Goal: Information Seeking & Learning: Learn about a topic

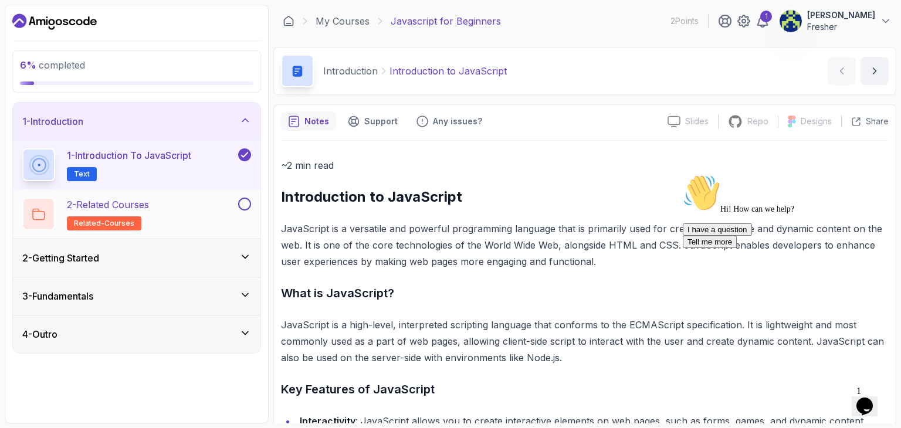
click at [124, 233] on div "2 - Related Courses related-courses" at bounding box center [137, 213] width 248 height 49
click at [124, 249] on div "2 - Getting Started" at bounding box center [137, 258] width 248 height 38
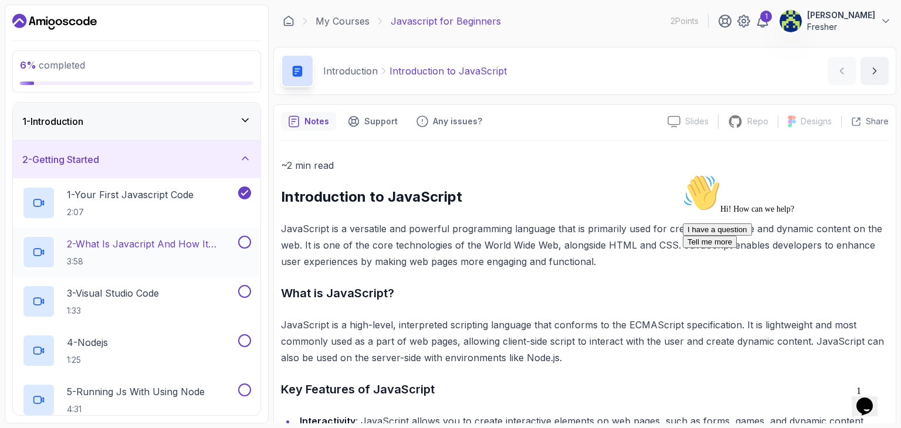
click at [143, 247] on p "2 - What Is Javacript And How It Works" at bounding box center [151, 244] width 169 height 14
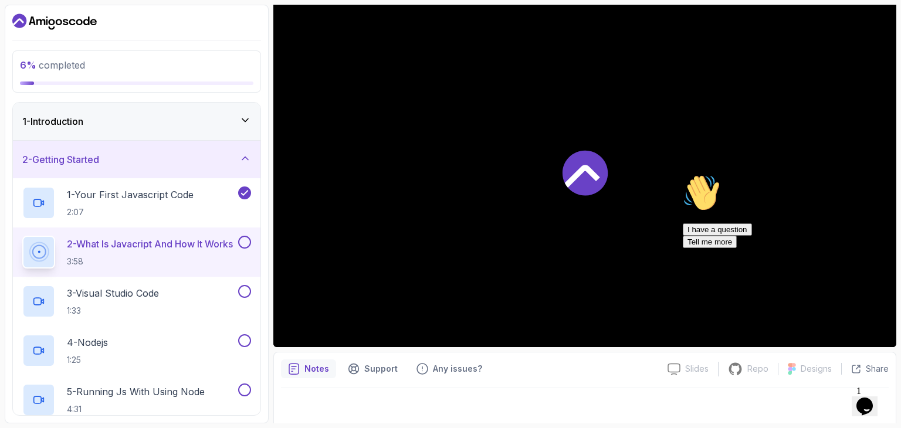
scroll to position [113, 0]
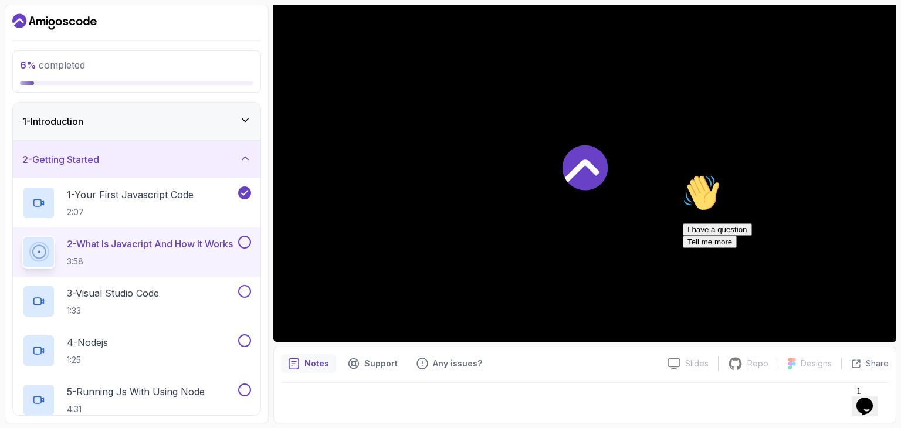
click at [572, 153] on icon at bounding box center [584, 167] width 45 height 45
click at [683, 174] on icon "Chat attention grabber" at bounding box center [683, 174] width 0 height 0
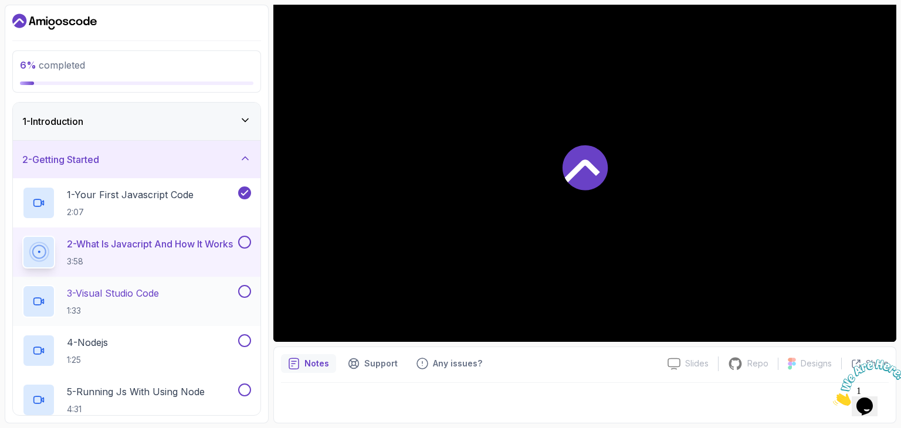
click at [131, 303] on h2 "3 - Visual Studio Code 1:33" at bounding box center [113, 301] width 92 height 30
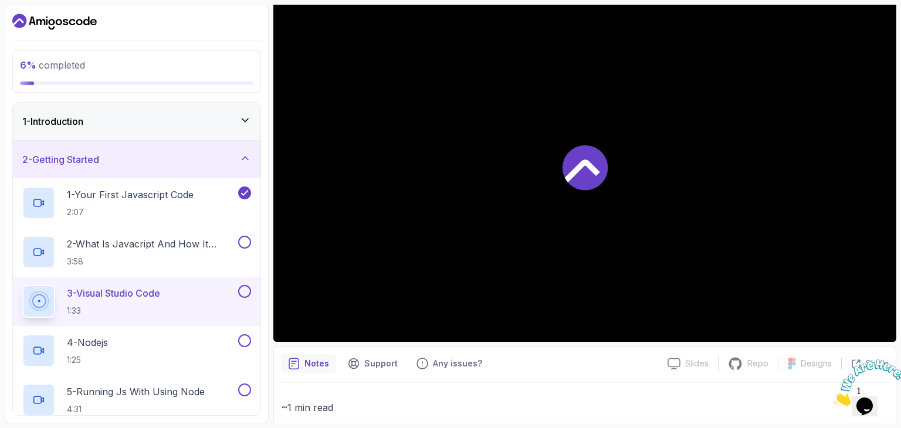
click at [131, 303] on h2 "3 - Visual Studio Code 1:33" at bounding box center [113, 301] width 93 height 30
click at [140, 254] on h2 "2 - What Is Javacript And How It Works 3:58" at bounding box center [151, 252] width 169 height 30
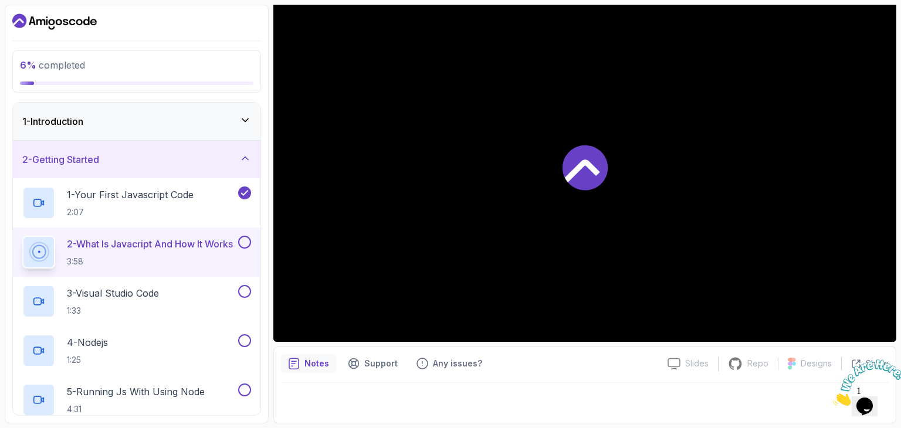
click at [310, 355] on div "Notes" at bounding box center [308, 363] width 55 height 19
click at [360, 367] on div "Support" at bounding box center [373, 363] width 64 height 19
click at [455, 365] on p "Any issues?" at bounding box center [457, 364] width 49 height 12
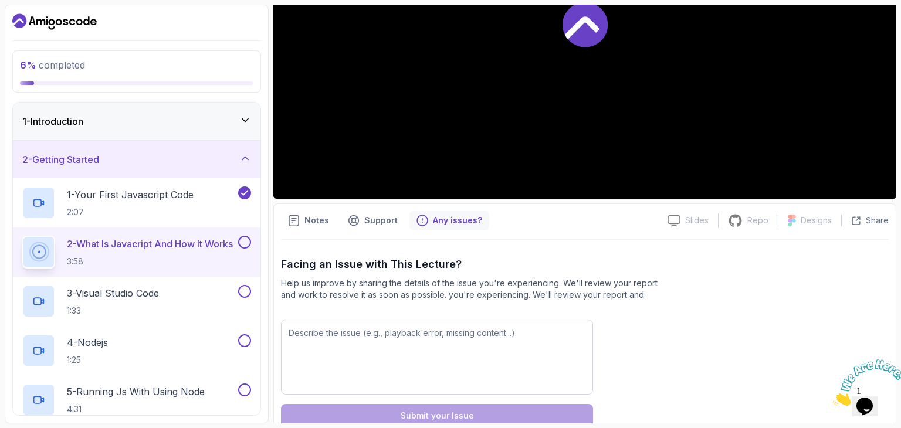
scroll to position [284, 0]
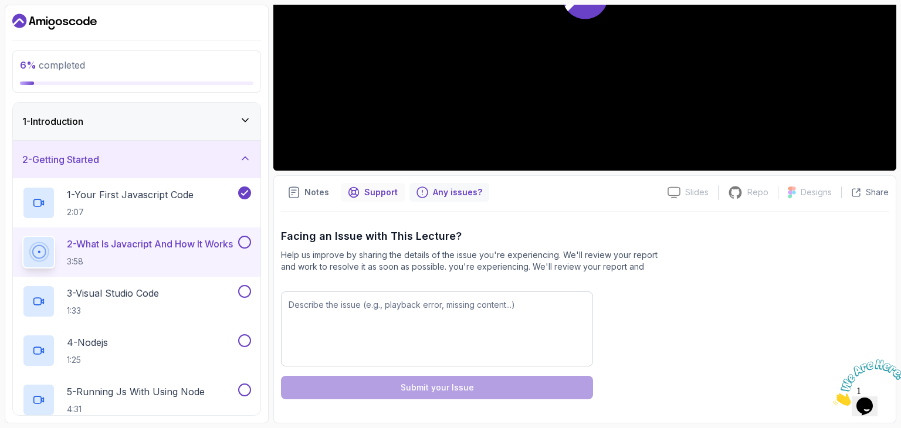
click at [380, 189] on p "Support" at bounding box center [380, 193] width 33 height 12
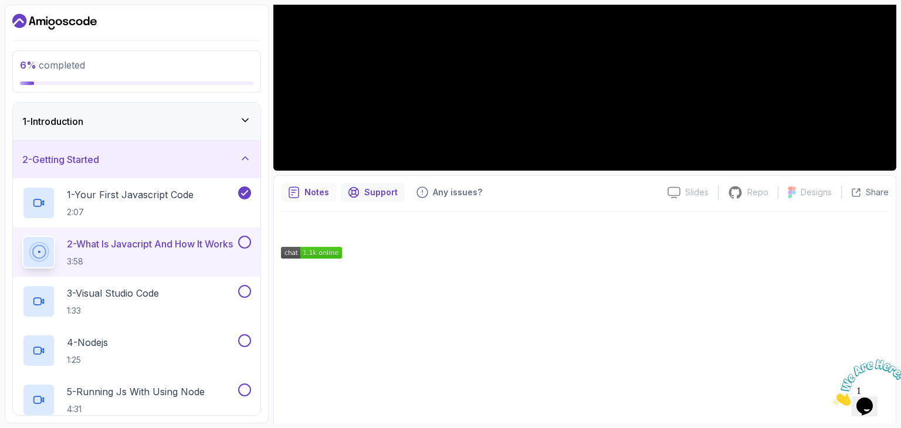
click at [324, 189] on p "Notes" at bounding box center [316, 193] width 25 height 12
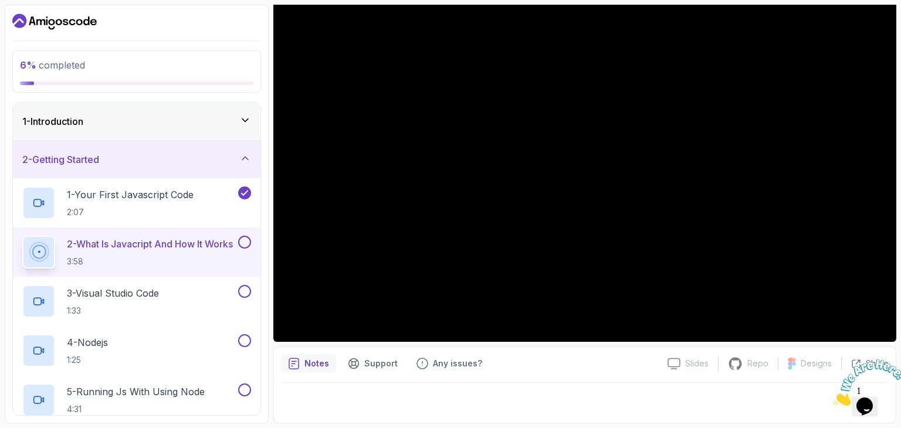
scroll to position [0, 0]
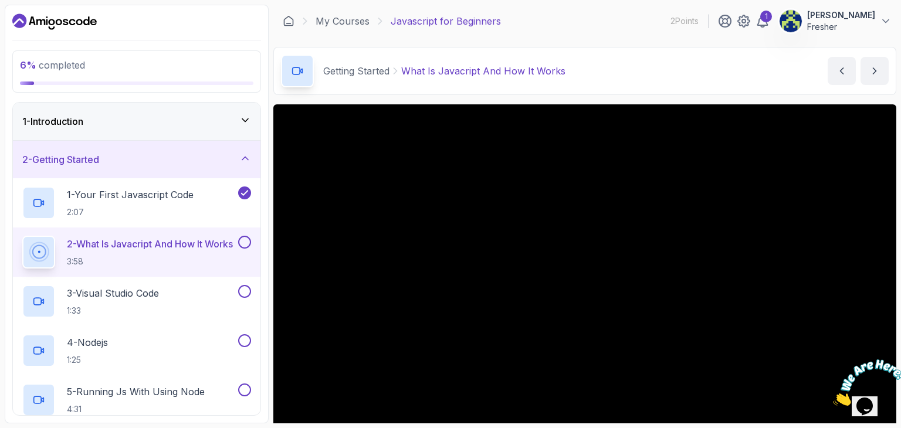
click at [509, 76] on p "What Is Javacript And How It Works" at bounding box center [483, 71] width 164 height 14
drag, startPoint x: 565, startPoint y: 70, endPoint x: 389, endPoint y: 79, distance: 176.2
click at [389, 79] on div "Getting Started What Is Javacript And How It Works What Is Javacript And How It…" at bounding box center [584, 71] width 623 height 48
click at [401, 86] on div "Getting Started What Is Javacript And How It Works" at bounding box center [423, 71] width 284 height 33
click at [768, 23] on icon at bounding box center [763, 21] width 10 height 12
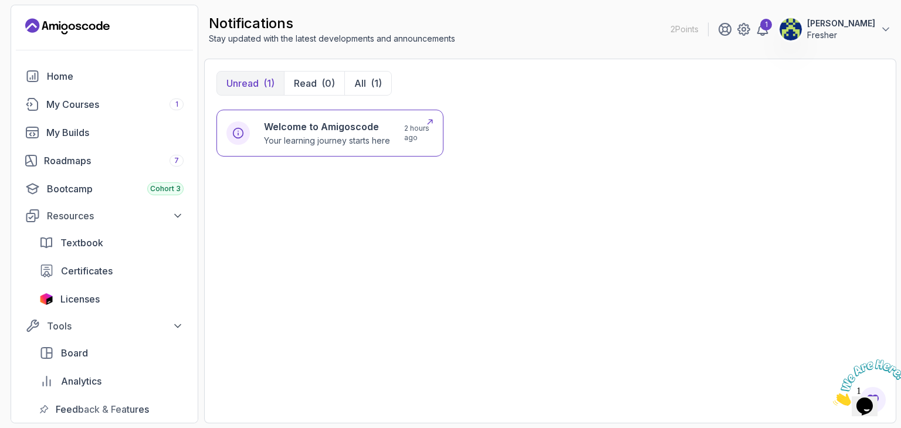
click at [324, 121] on h6 "Welcome to Amigoscode" at bounding box center [327, 127] width 126 height 14
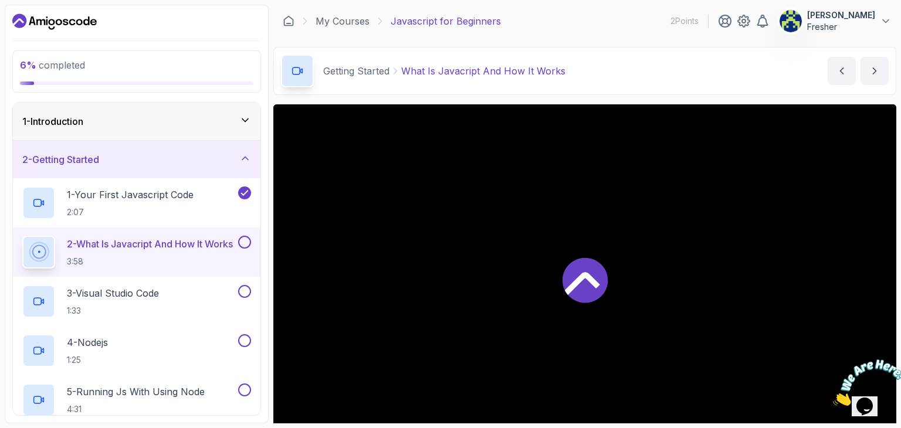
click at [144, 252] on h2 "2 - What Is Javacript And How It Works 3:58" at bounding box center [150, 252] width 166 height 30
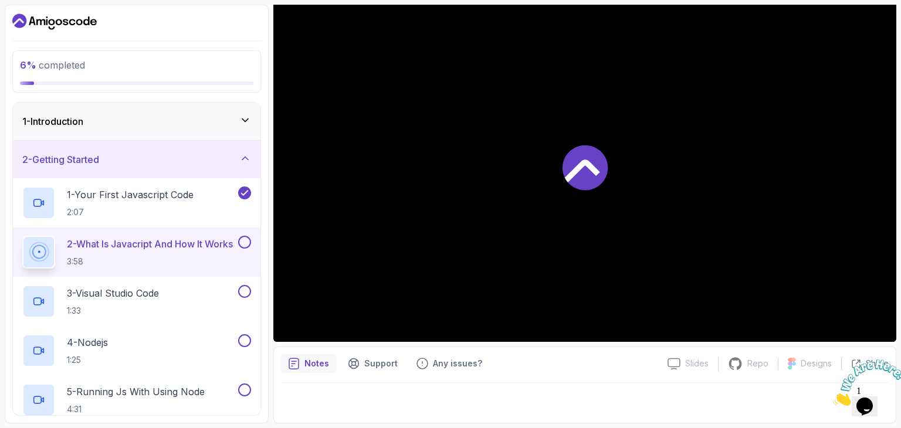
click at [582, 178] on icon at bounding box center [584, 167] width 45 height 45
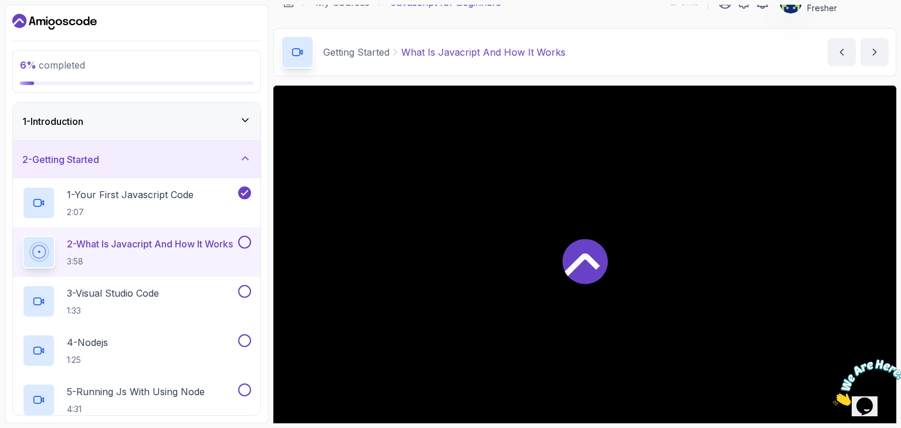
click at [473, 52] on p "What Is Javacript And How It Works" at bounding box center [483, 52] width 164 height 14
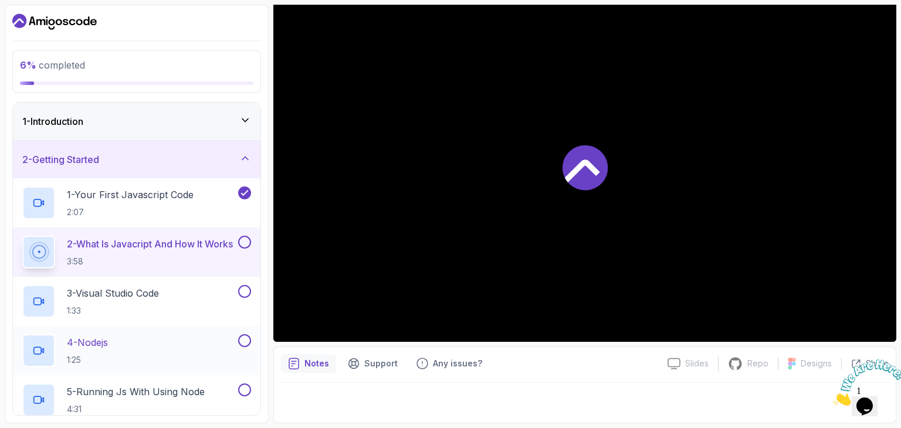
scroll to position [134, 0]
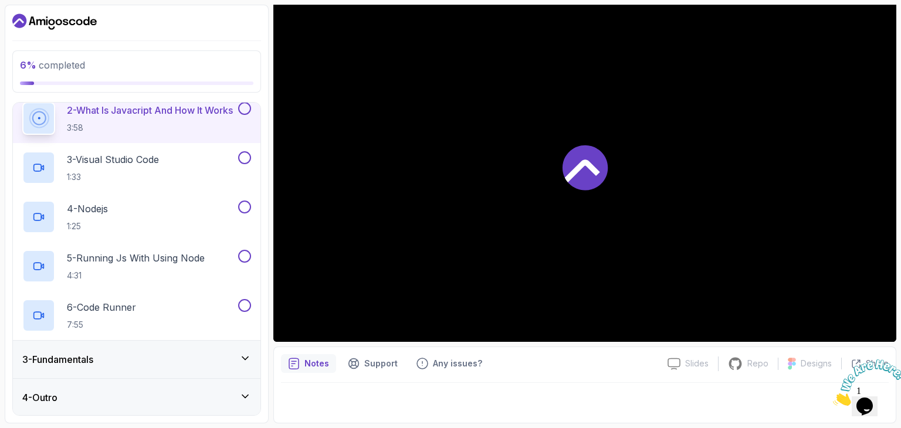
click at [114, 360] on div "3 - Fundamentals" at bounding box center [136, 360] width 229 height 14
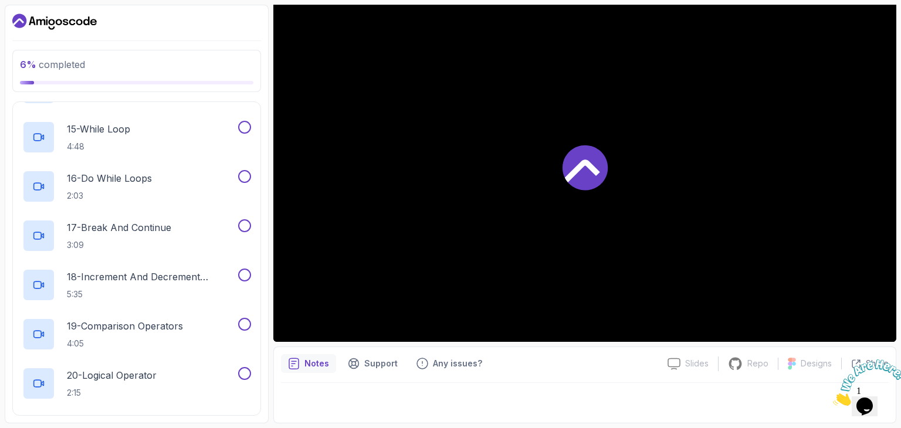
scroll to position [971, 0]
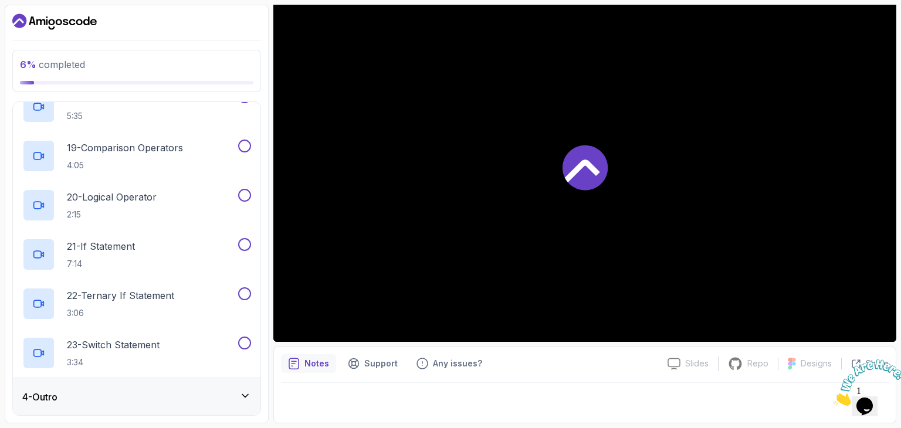
click at [115, 395] on div "4 - Outro" at bounding box center [136, 397] width 229 height 14
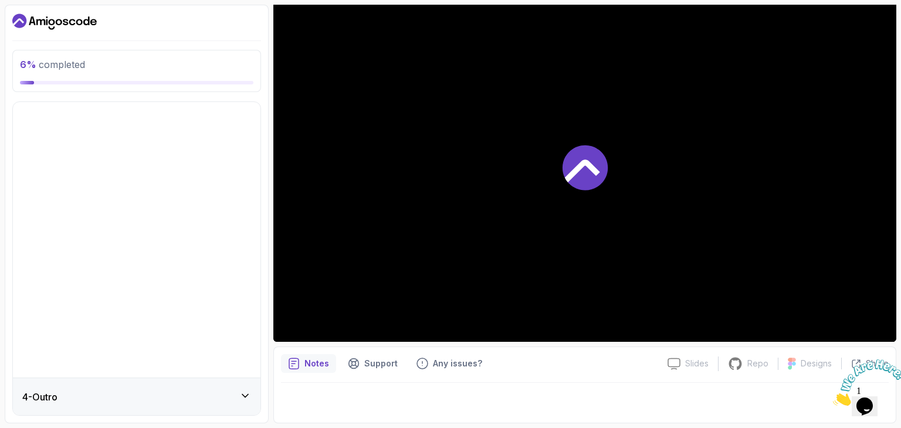
scroll to position [0, 0]
